Goal: Register for event/course

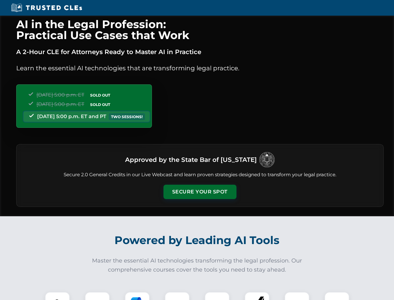
click at [200, 192] on button "Secure Your Spot" at bounding box center [199, 191] width 73 height 14
click at [57, 295] on img at bounding box center [57, 304] width 18 height 18
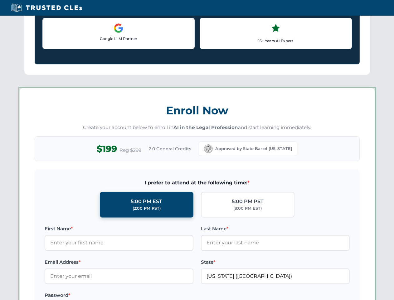
click at [137, 295] on label "Password *" at bounding box center [119, 294] width 149 height 7
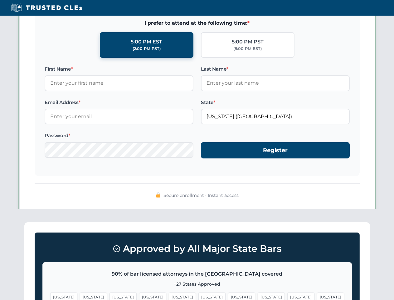
click at [287, 295] on span "[US_STATE]" at bounding box center [300, 296] width 27 height 9
